Goal: Contribute content: Add original content to the website for others to see

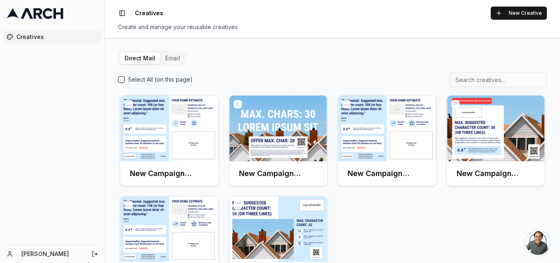
click at [169, 54] on button "Email" at bounding box center [172, 58] width 25 height 11
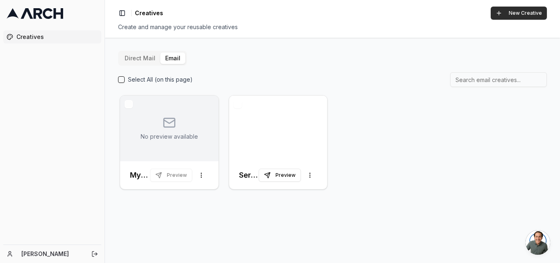
click at [530, 10] on button "New Creative" at bounding box center [519, 13] width 56 height 13
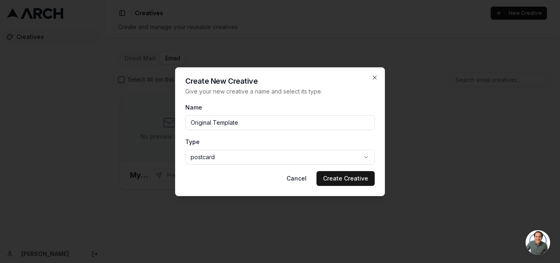
type input "Original Template"
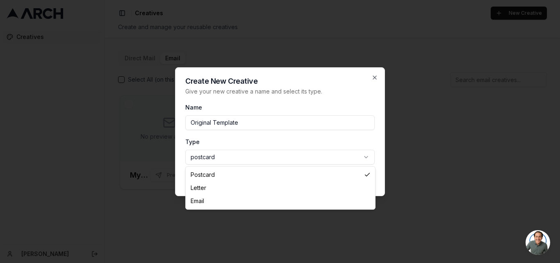
click at [232, 152] on body "Creatives [PERSON_NAME] Toggle Sidebar Creatives New Creative Create and manage…" at bounding box center [280, 131] width 560 height 263
select select "email"
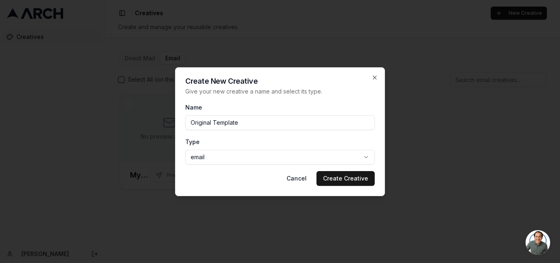
click at [245, 178] on div "Cancel Create Creative" at bounding box center [280, 178] width 190 height 15
click at [363, 177] on button "Create Creative" at bounding box center [346, 178] width 58 height 15
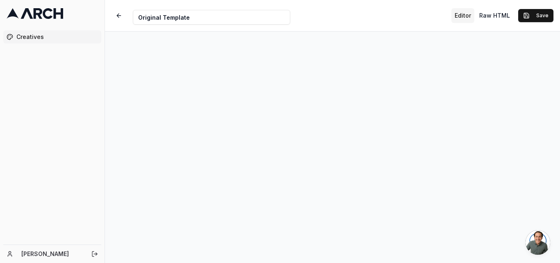
scroll to position [58, 0]
click at [544, 15] on button "Save" at bounding box center [536, 15] width 35 height 13
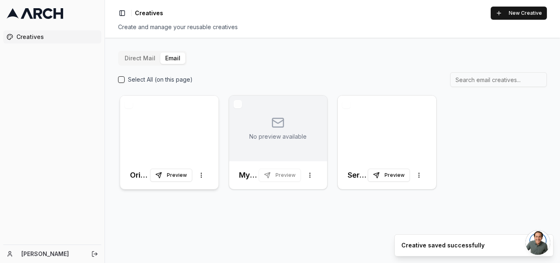
click at [177, 127] on div at bounding box center [169, 129] width 98 height 66
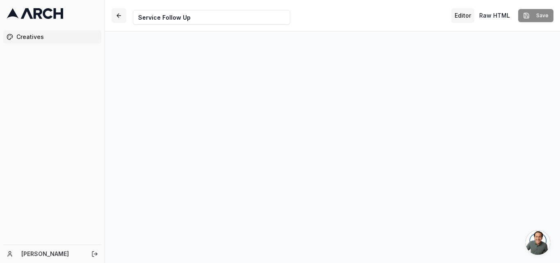
click at [118, 14] on button "button" at bounding box center [119, 15] width 15 height 15
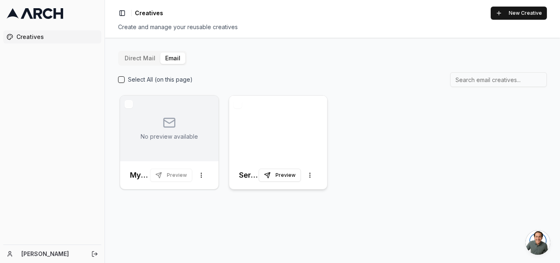
click at [279, 124] on div at bounding box center [278, 129] width 98 height 66
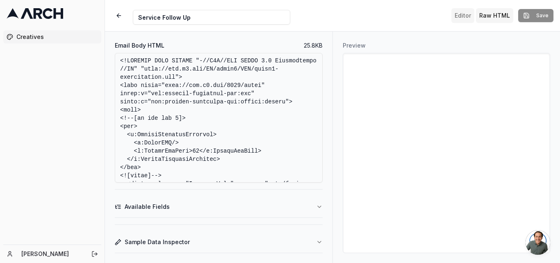
click at [469, 18] on button "Editor" at bounding box center [463, 15] width 23 height 15
